Goal: Information Seeking & Learning: Find specific fact

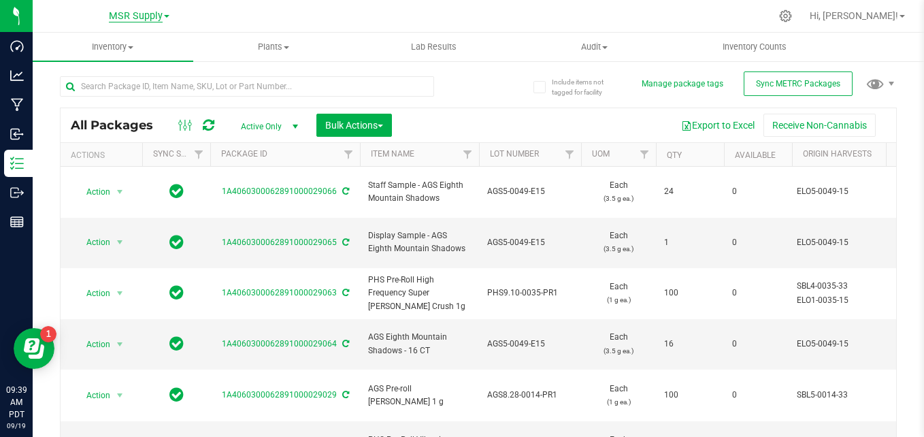
click at [134, 16] on span "MSR Supply" at bounding box center [136, 16] width 54 height 12
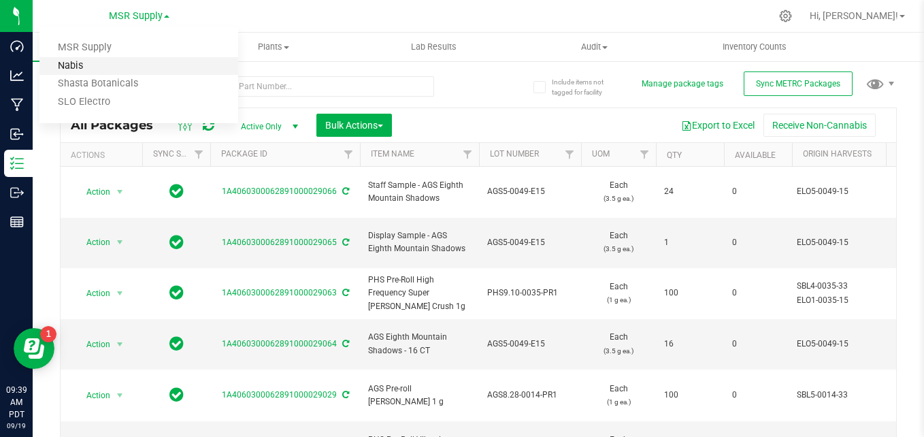
click at [116, 61] on link "Nabis" at bounding box center [138, 66] width 199 height 18
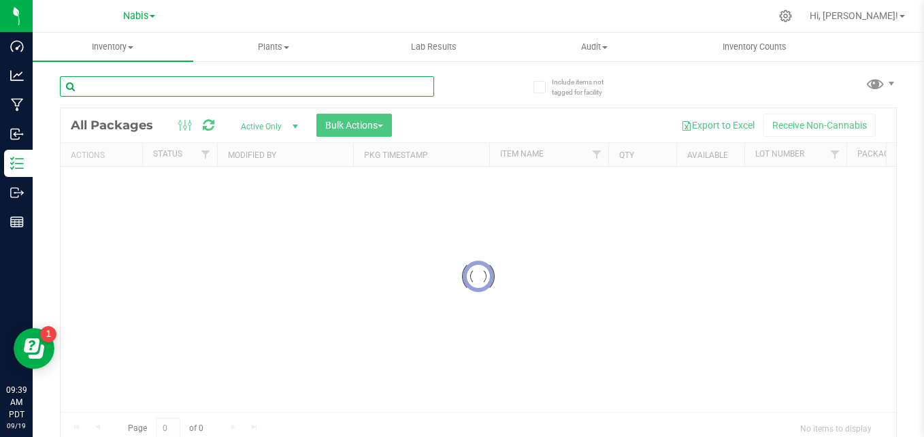
click at [181, 82] on input "text" at bounding box center [247, 86] width 374 height 20
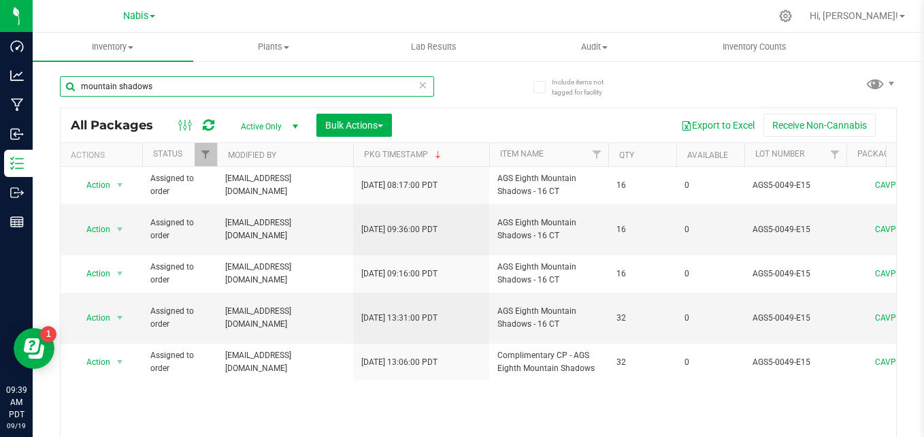
type input "mountain shadows"
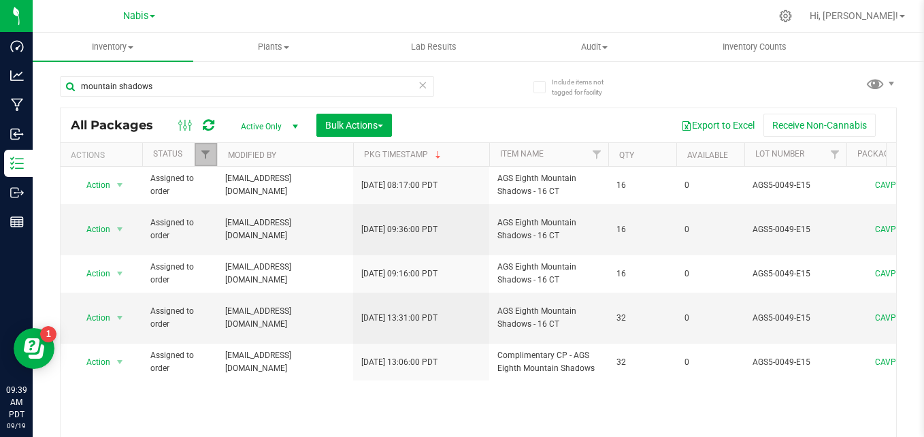
click at [198, 152] on link "Filter" at bounding box center [206, 154] width 22 height 23
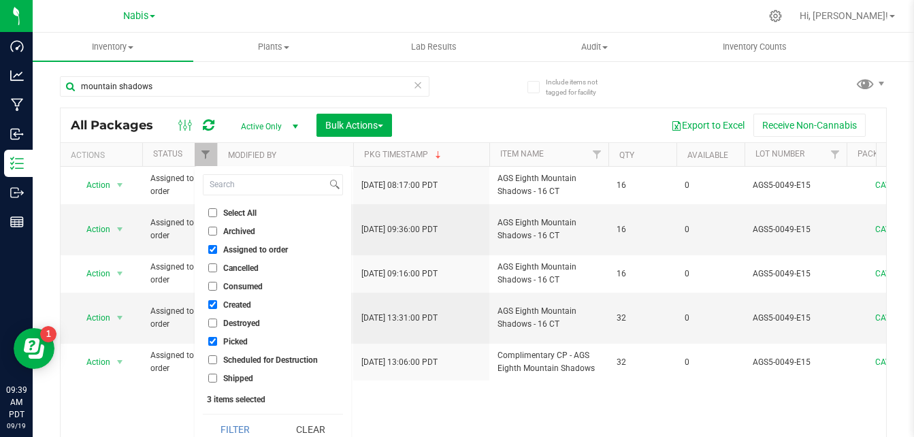
click at [212, 248] on input "Assigned to order" at bounding box center [212, 249] width 9 height 9
checkbox input "false"
click at [250, 427] on button "Filter" at bounding box center [235, 429] width 65 height 30
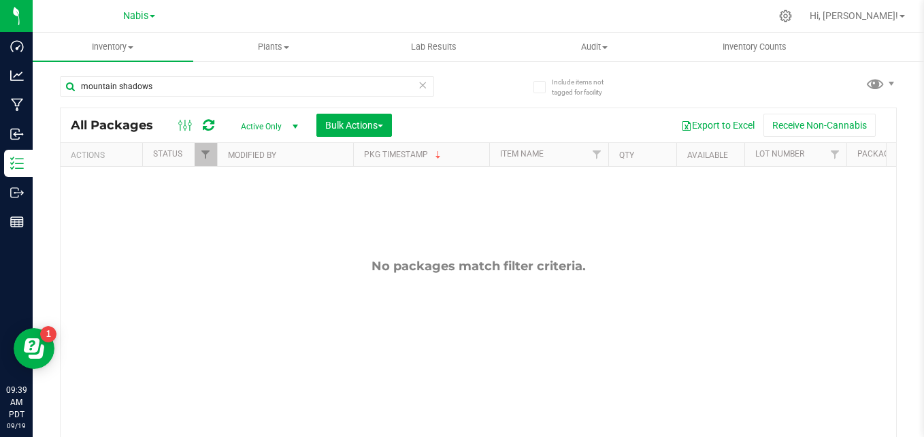
click at [418, 88] on icon at bounding box center [423, 84] width 10 height 16
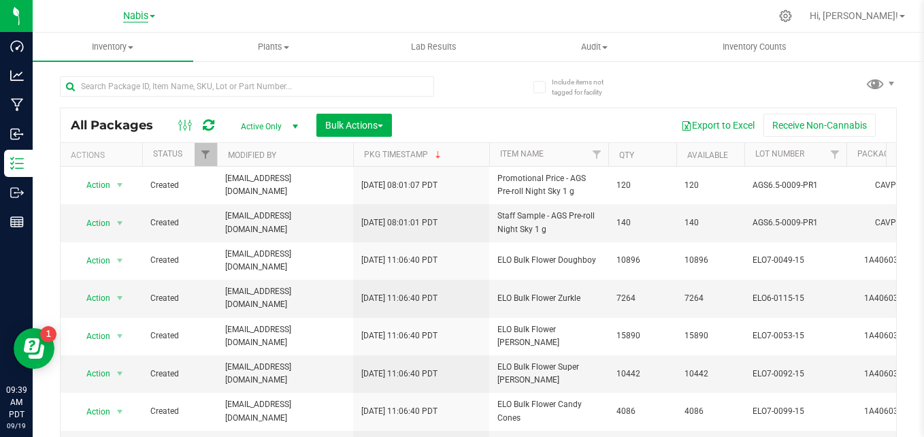
click at [142, 20] on span "Nabis" at bounding box center [135, 16] width 25 height 12
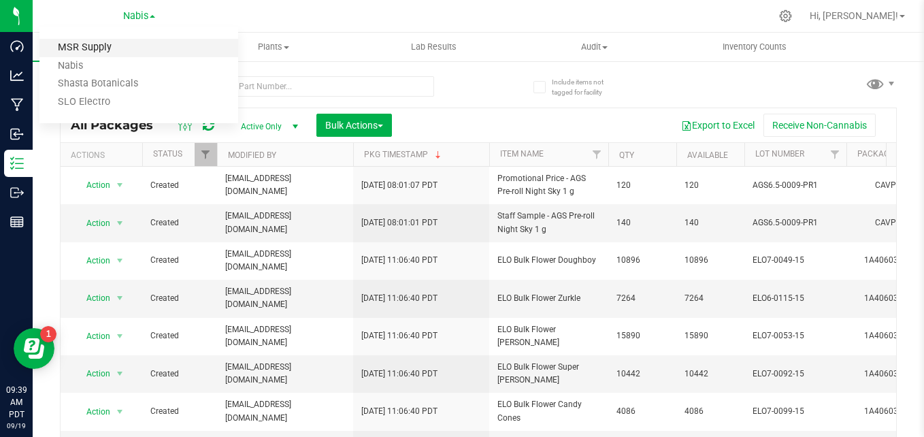
click at [113, 47] on link "MSR Supply" at bounding box center [138, 48] width 199 height 18
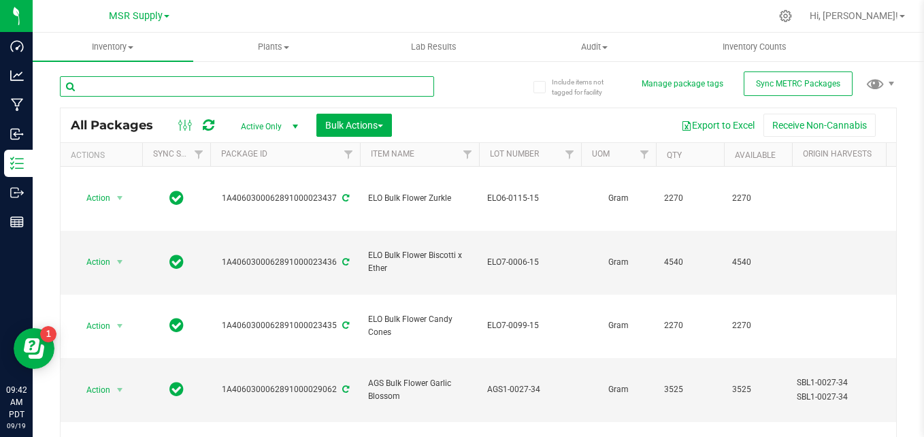
click at [173, 79] on input "text" at bounding box center [247, 86] width 374 height 20
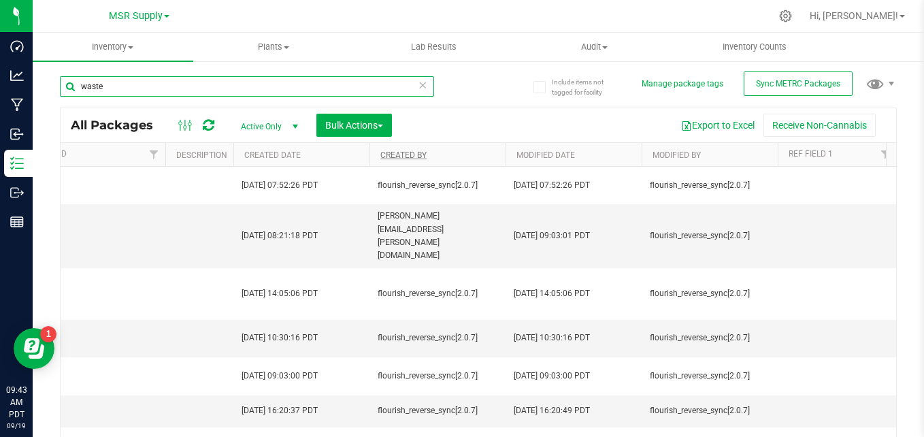
type input "waste"
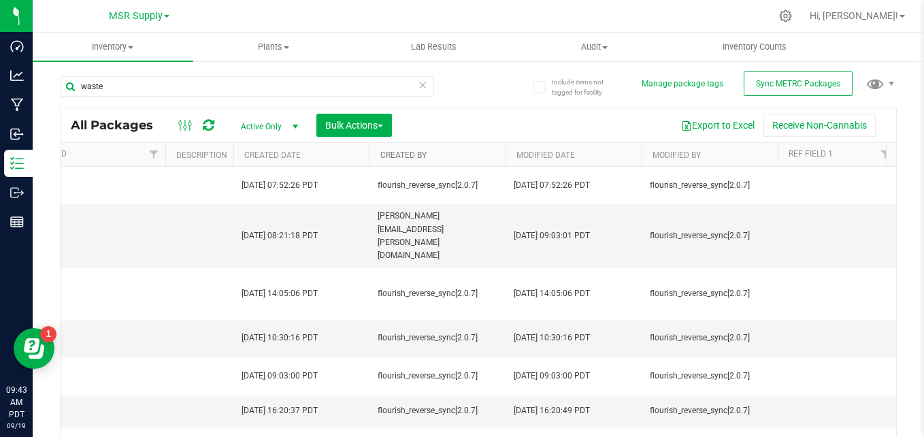
click at [410, 151] on link "Created By" at bounding box center [403, 155] width 46 height 10
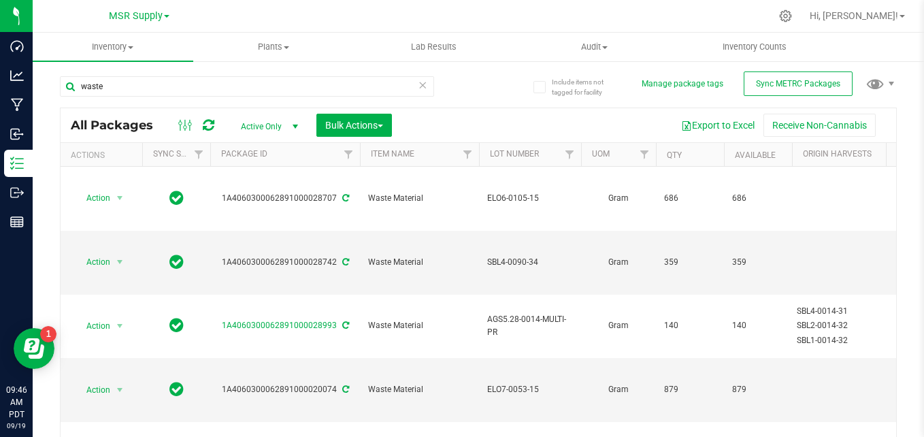
click at [419, 86] on icon at bounding box center [423, 84] width 10 height 16
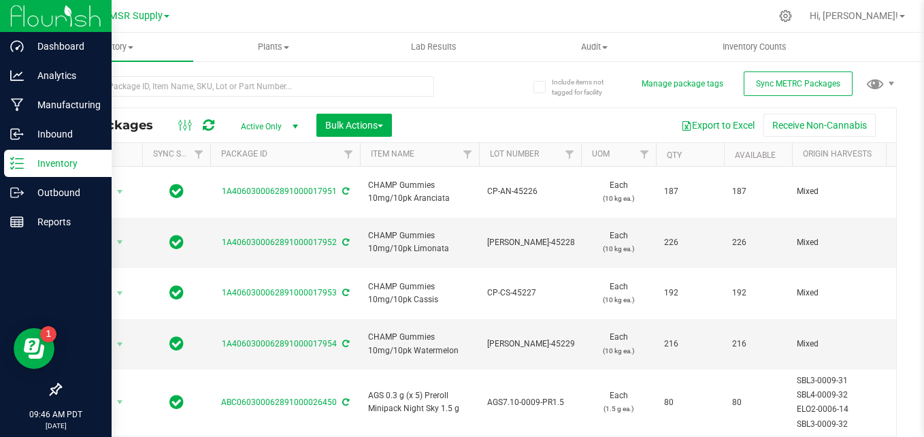
click at [42, 168] on p "Inventory" at bounding box center [65, 163] width 82 height 16
click at [23, 165] on icon at bounding box center [17, 163] width 14 height 14
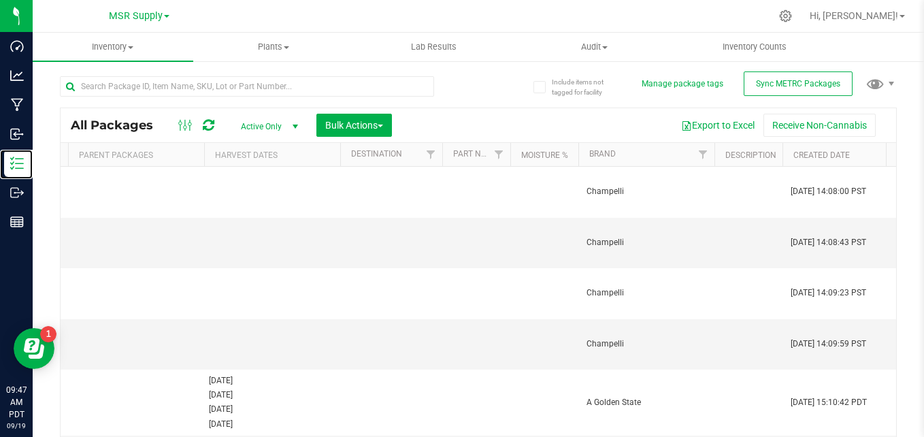
scroll to position [0, 3088]
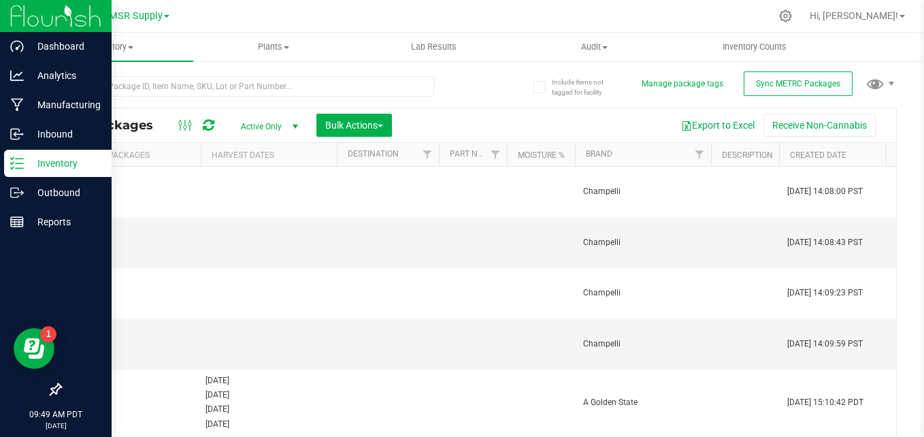
click at [16, 163] on icon at bounding box center [17, 163] width 14 height 14
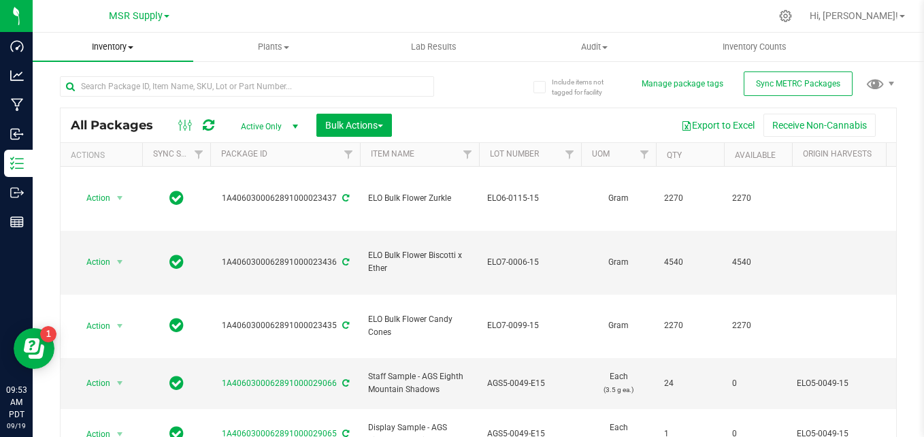
click at [125, 45] on span "Inventory" at bounding box center [113, 47] width 161 height 12
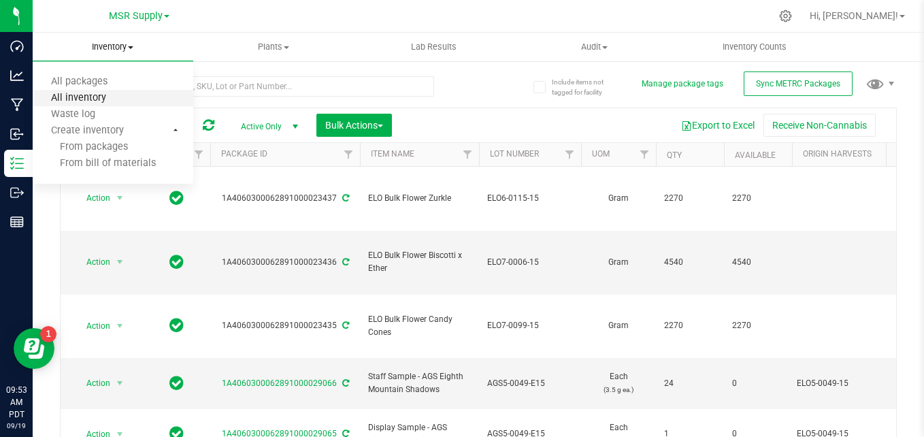
click at [114, 99] on span "All inventory" at bounding box center [79, 99] width 92 height 12
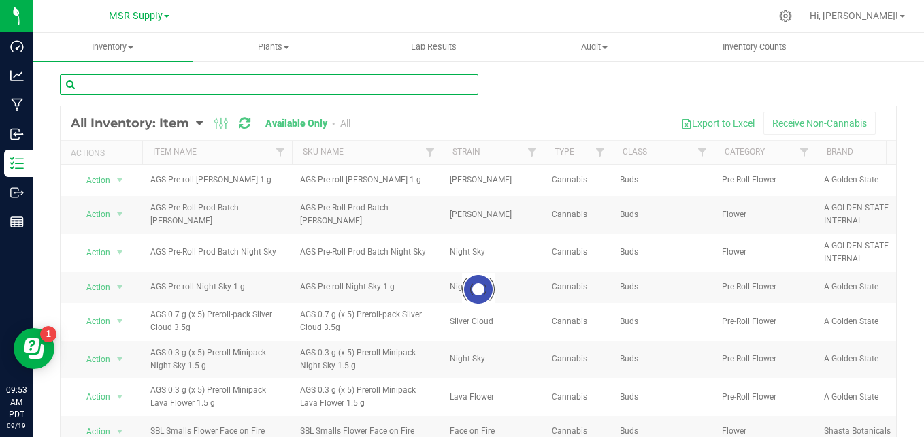
click at [298, 86] on input "text" at bounding box center [269, 84] width 418 height 20
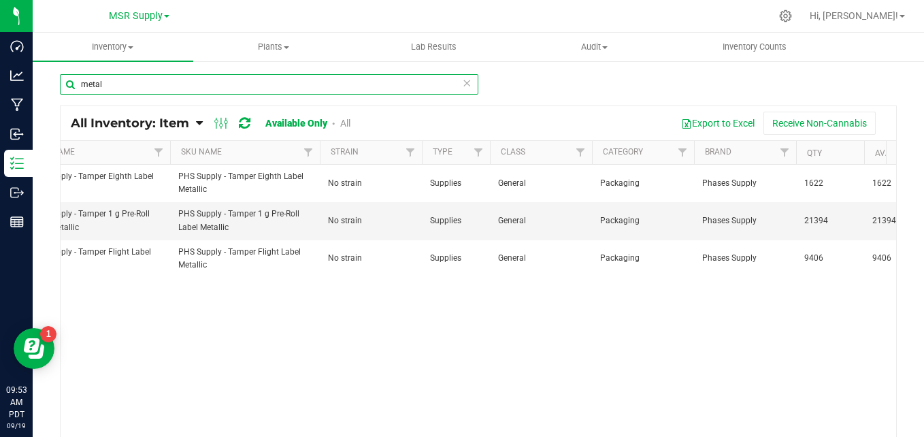
scroll to position [0, 149]
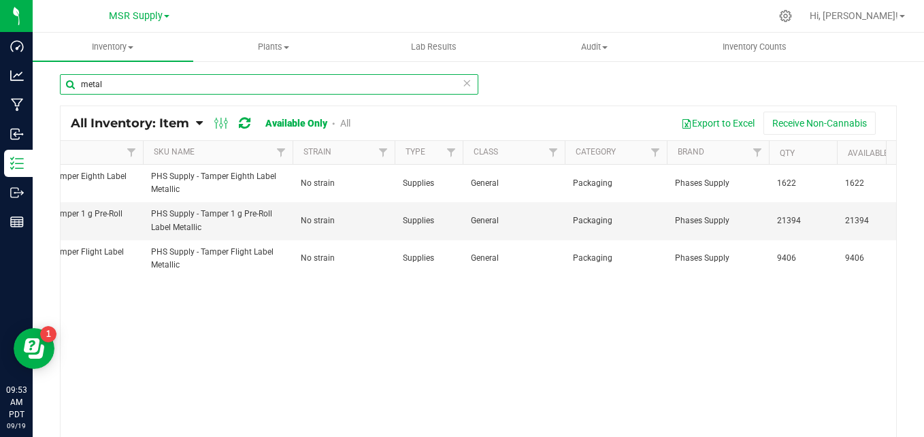
type input "metal"
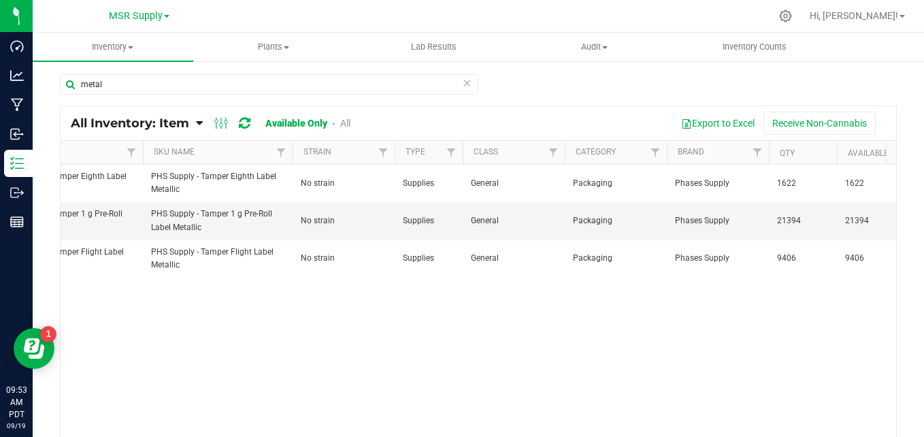
click at [465, 86] on icon at bounding box center [467, 82] width 10 height 16
